Goal: Task Accomplishment & Management: Use online tool/utility

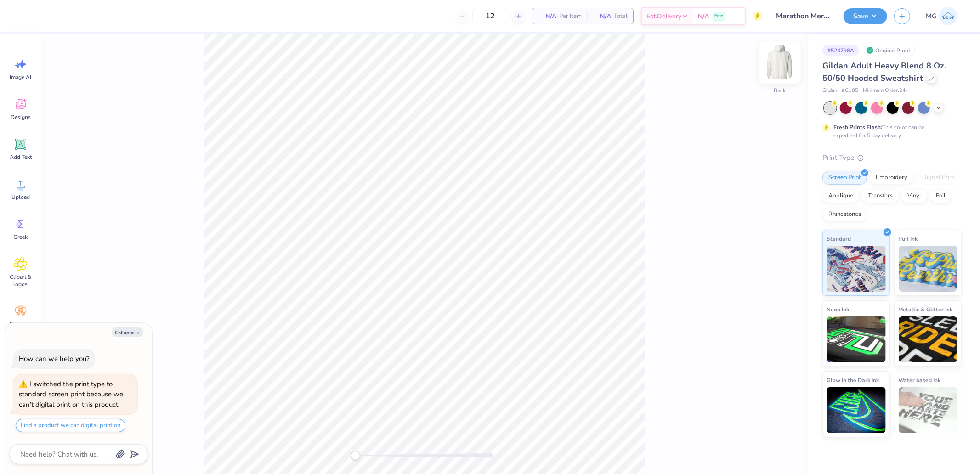
click at [786, 71] on img at bounding box center [779, 62] width 37 height 37
click at [21, 192] on div "Upload" at bounding box center [20, 189] width 33 height 34
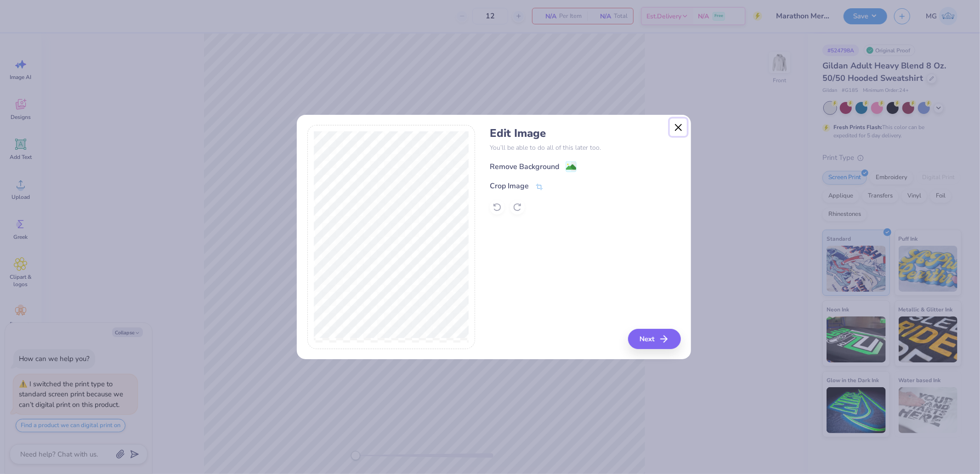
click at [681, 129] on button "Close" at bounding box center [678, 127] width 17 height 17
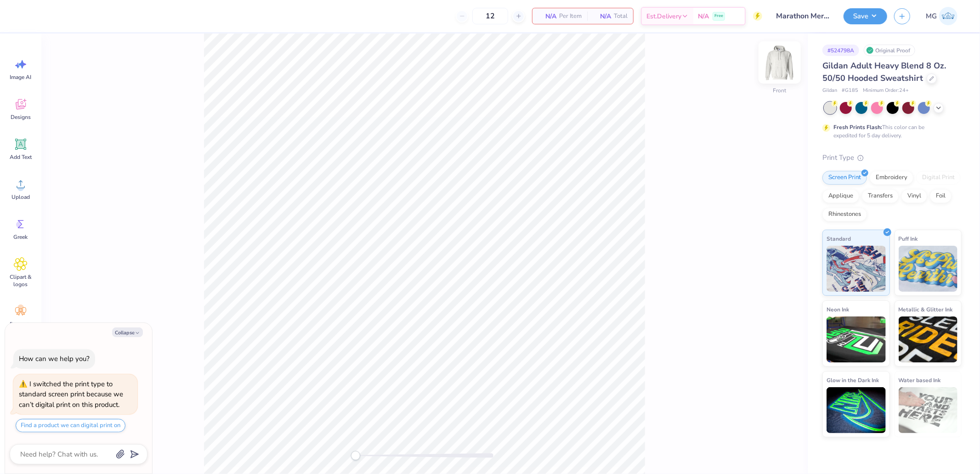
click at [782, 56] on img at bounding box center [779, 62] width 37 height 37
click at [14, 186] on icon at bounding box center [21, 184] width 14 height 14
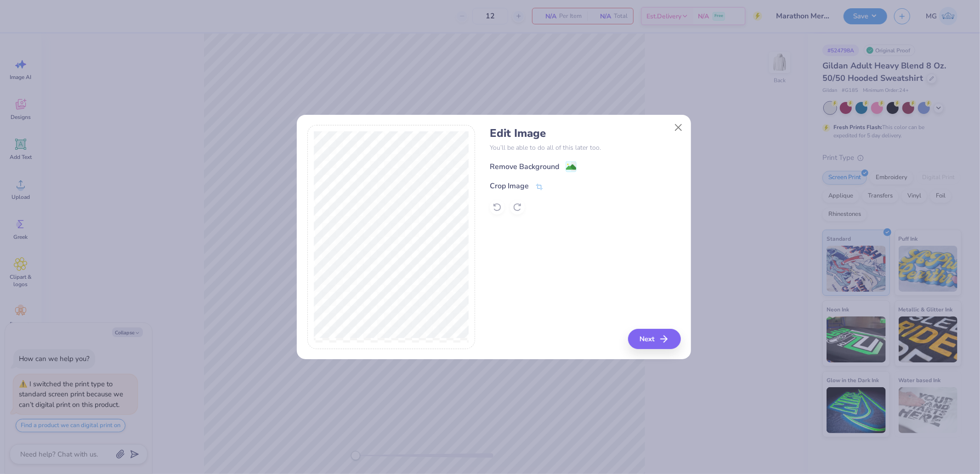
drag, startPoint x: 642, startPoint y: 352, endPoint x: 642, endPoint y: 345, distance: 7.4
click at [642, 352] on div "Edit Image You’ll be able to do all of this later too. Remove Background Crop I…" at bounding box center [494, 242] width 394 height 234
click at [645, 329] on button "Next" at bounding box center [655, 339] width 53 height 20
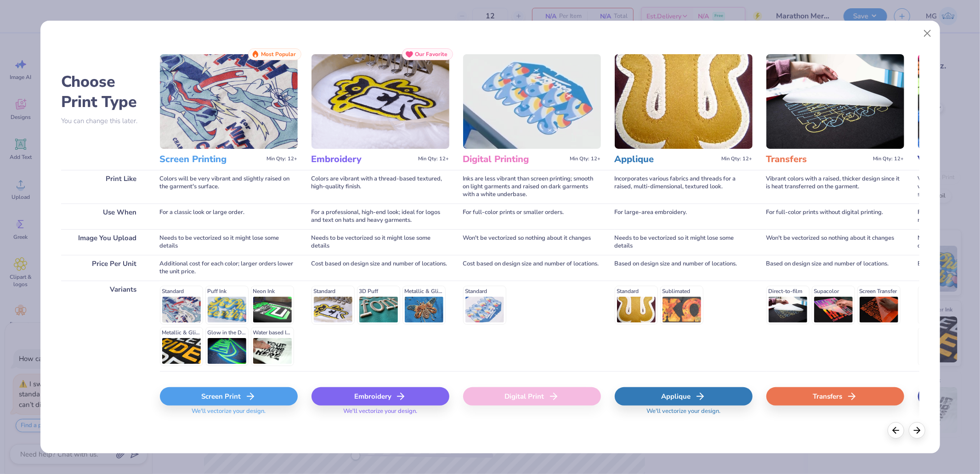
click at [855, 398] on icon at bounding box center [851, 396] width 11 height 11
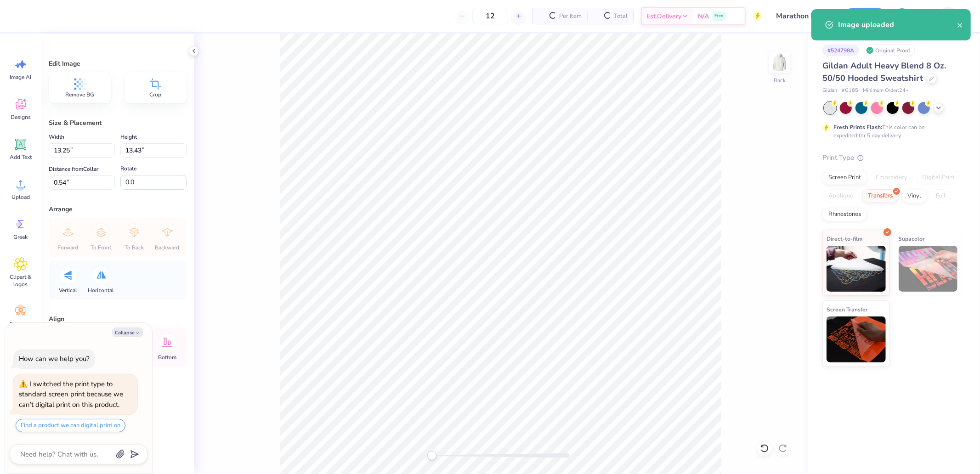
click at [915, 270] on img at bounding box center [928, 269] width 59 height 46
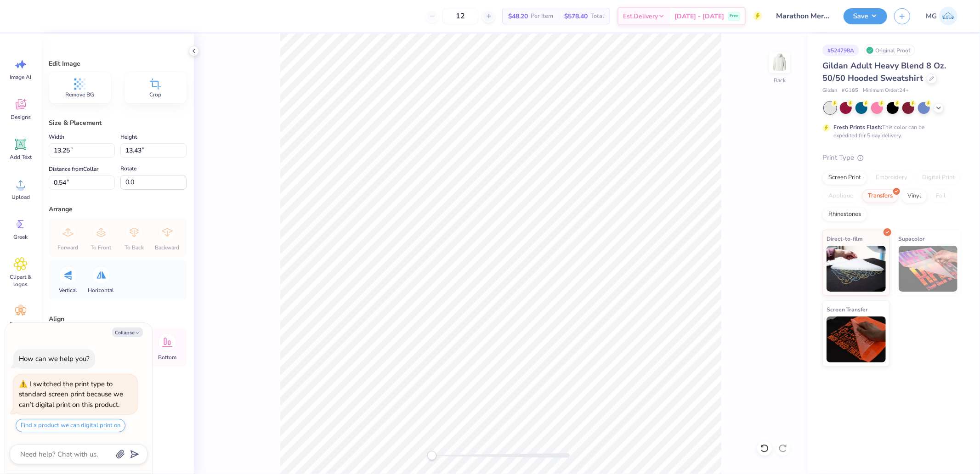
type textarea "x"
type input "7.97"
type input "8.08"
type input "5.89"
type textarea "x"
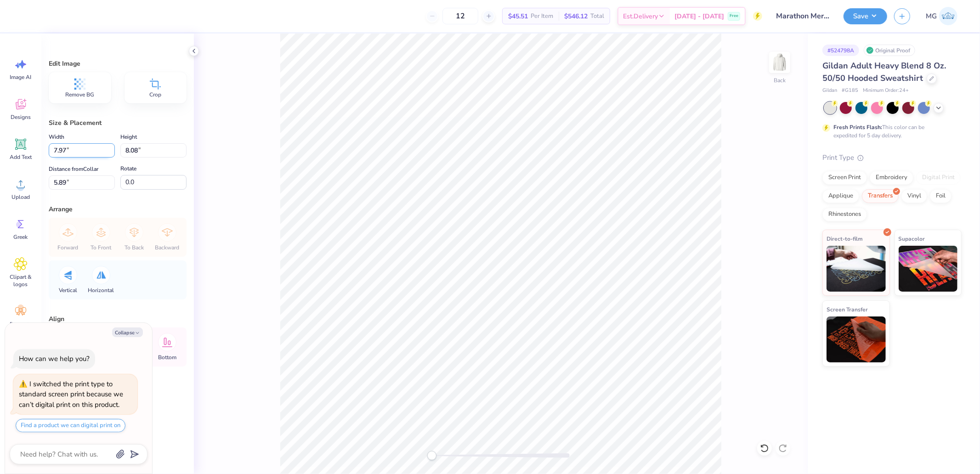
click at [71, 144] on input "7.97" at bounding box center [82, 150] width 66 height 14
type input "10"
type textarea "x"
type input "10.00"
type input "10.13"
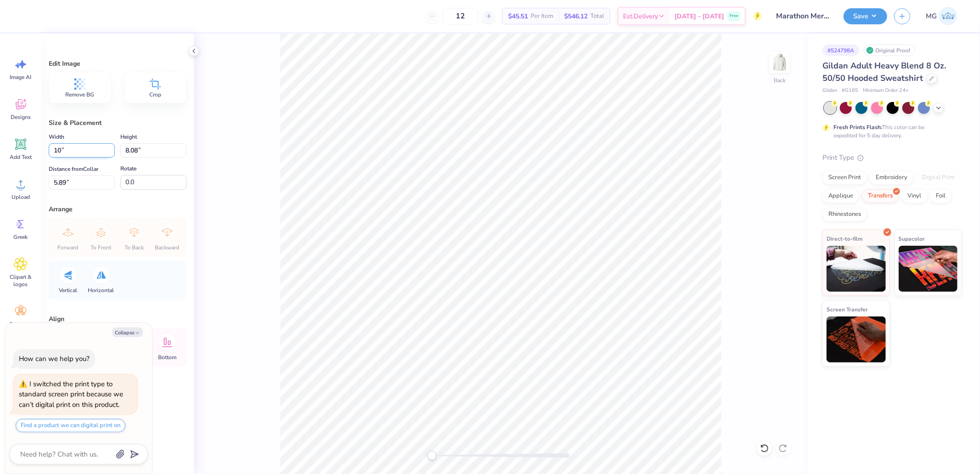
type input "1.02"
click at [134, 333] on button "Collapse" at bounding box center [127, 333] width 31 height 10
type textarea "x"
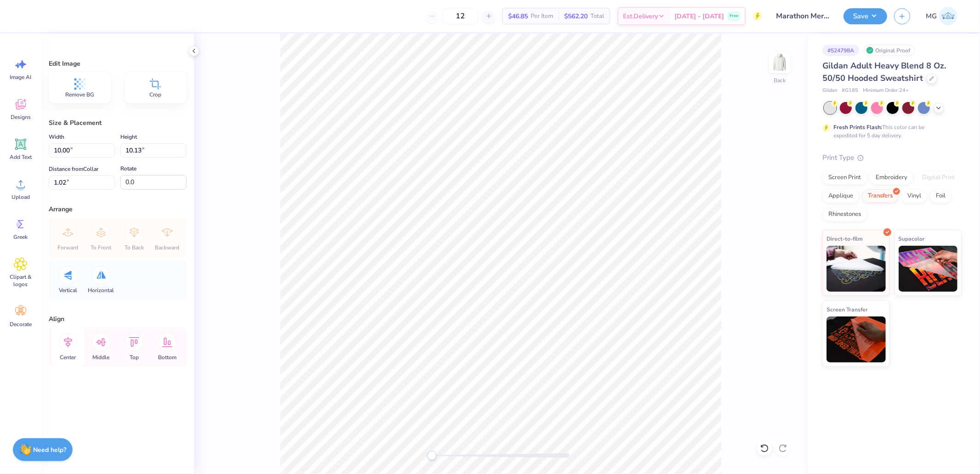
click at [66, 346] on icon at bounding box center [68, 342] width 18 height 18
click at [925, 268] on img at bounding box center [928, 267] width 59 height 46
click at [84, 177] on input "1.02" at bounding box center [82, 183] width 66 height 14
type input "2"
drag, startPoint x: 69, startPoint y: 189, endPoint x: 28, endPoint y: 189, distance: 40.4
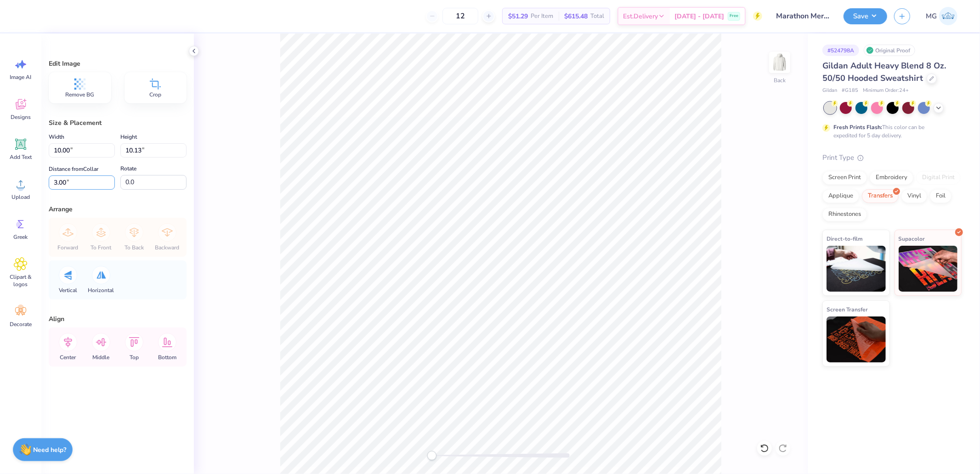
click at [38, 189] on div "12 $51.29 Per Item $615.48 Total Est. Delivery [DATE] - [DATE] Free Design Titl…" at bounding box center [490, 237] width 980 height 474
type input "2.00"
click at [862, 26] on div "Save MG" at bounding box center [912, 16] width 136 height 32
click at [873, 20] on button "Save" at bounding box center [866, 15] width 44 height 16
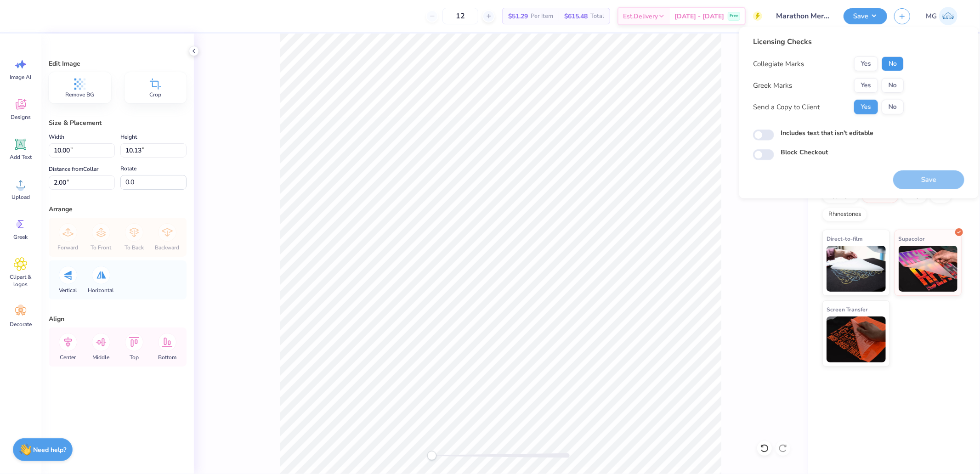
click at [901, 67] on button "No" at bounding box center [893, 64] width 22 height 15
click at [898, 88] on button "No" at bounding box center [893, 85] width 22 height 15
click at [935, 172] on button "Save" at bounding box center [928, 179] width 71 height 19
